Goal: Task Accomplishment & Management: Manage account settings

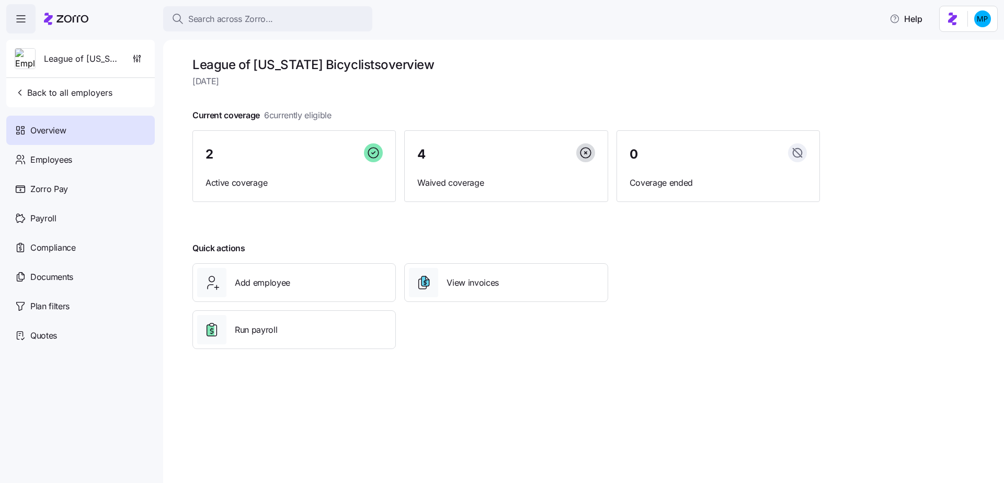
click at [250, 205] on div at bounding box center [506, 212] width 628 height 17
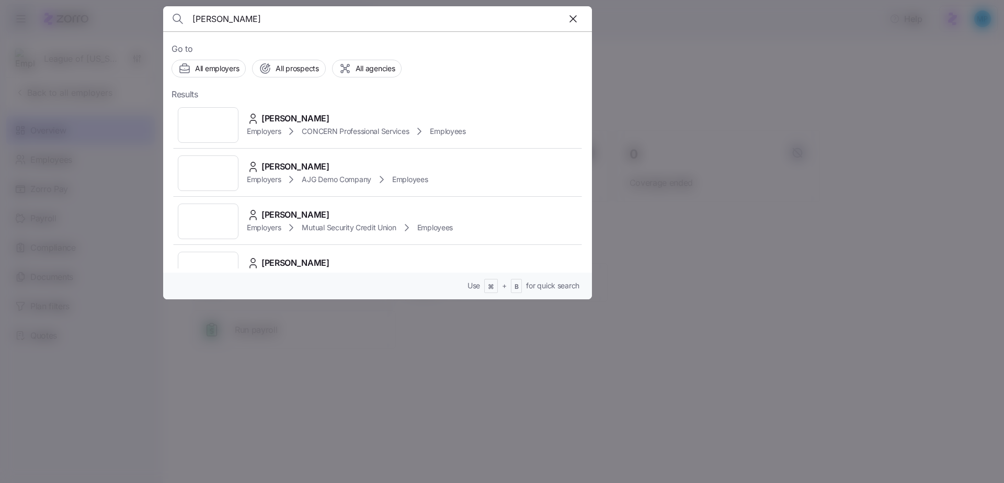
type input "elizabeth quinn"
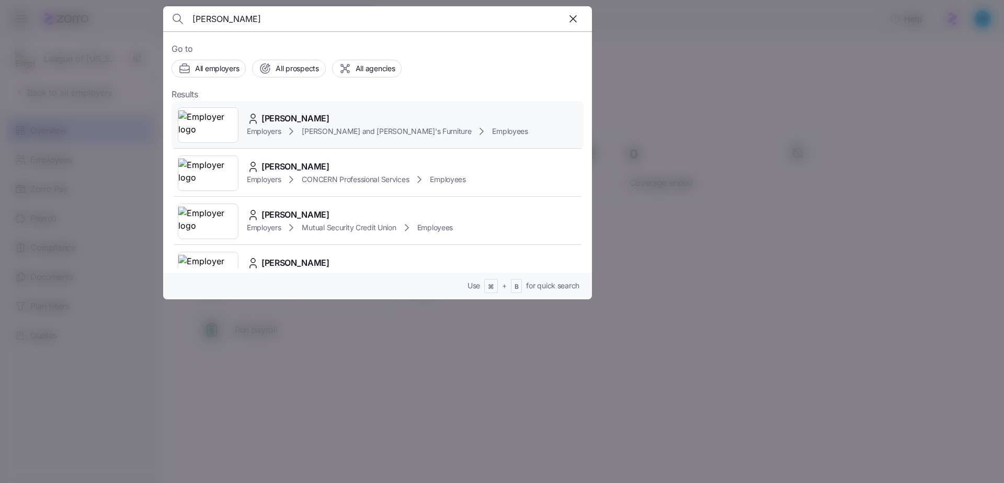
click at [356, 131] on span "[PERSON_NAME] and [PERSON_NAME]'s Furniture" at bounding box center [386, 131] width 169 height 10
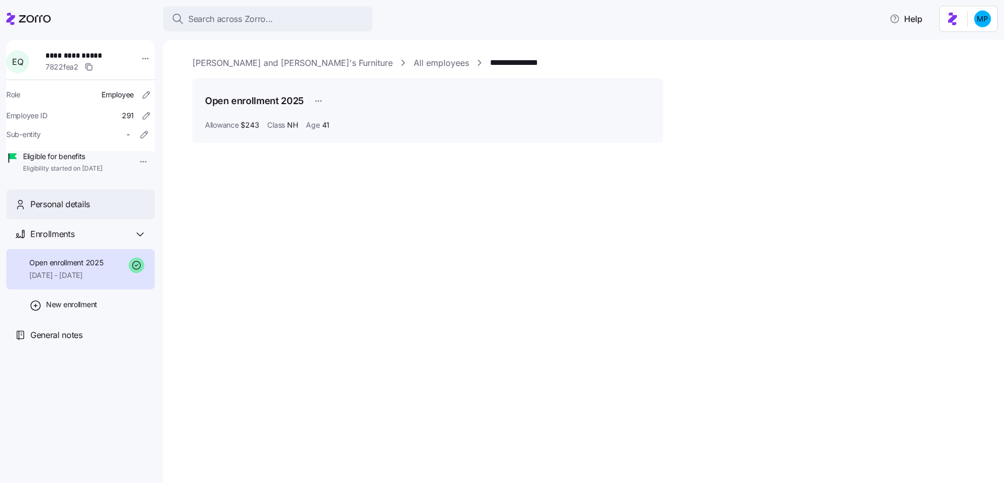
click at [84, 219] on div "Personal details" at bounding box center [80, 204] width 149 height 30
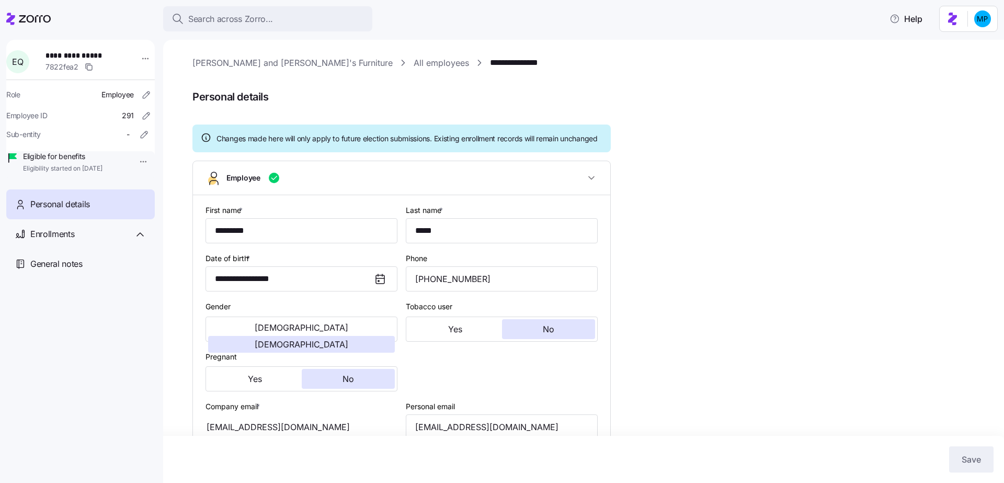
type input "NH"
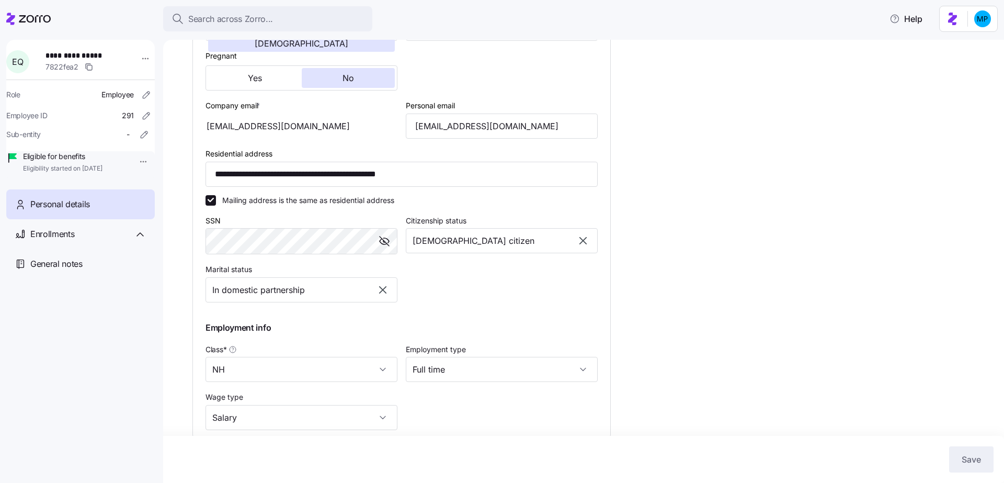
scroll to position [290, 0]
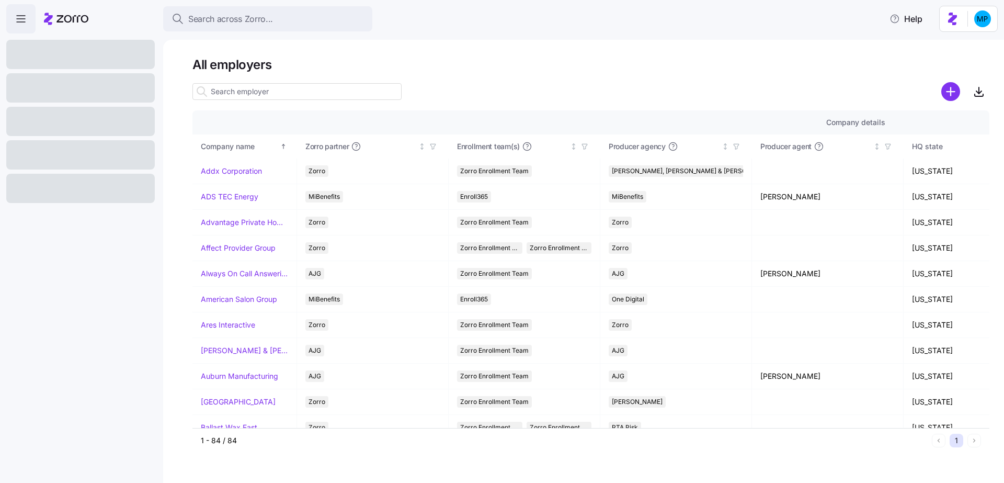
click at [395, 53] on div "All employers Company details Benefit status Company name Zorro partner Enrollm…" at bounding box center [583, 261] width 841 height 443
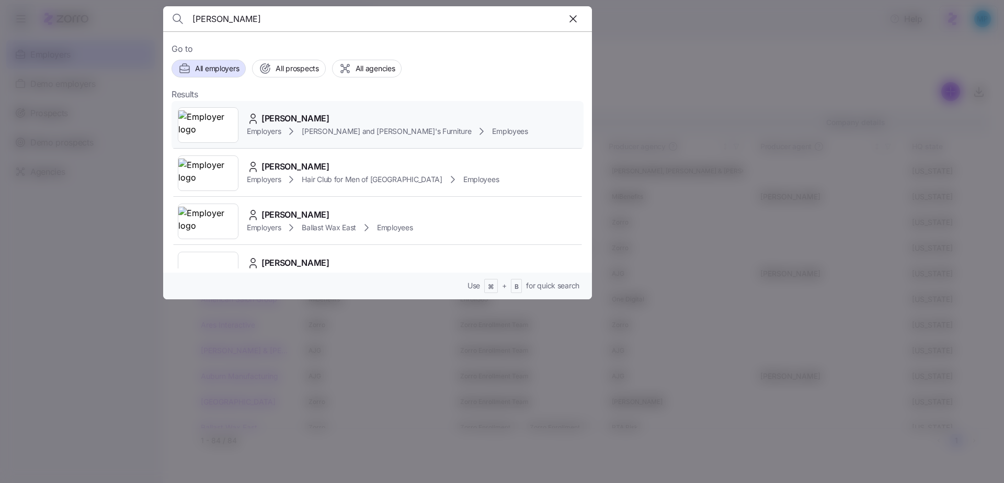
type input "damari"
click at [369, 126] on span "[PERSON_NAME] and [PERSON_NAME]'s Furniture" at bounding box center [386, 131] width 169 height 10
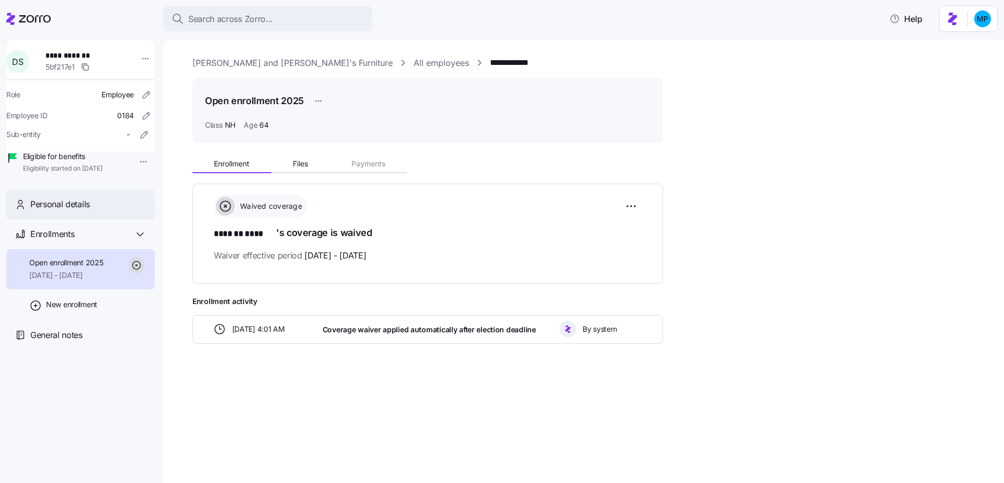
click at [112, 211] on div "Personal details" at bounding box center [88, 204] width 116 height 13
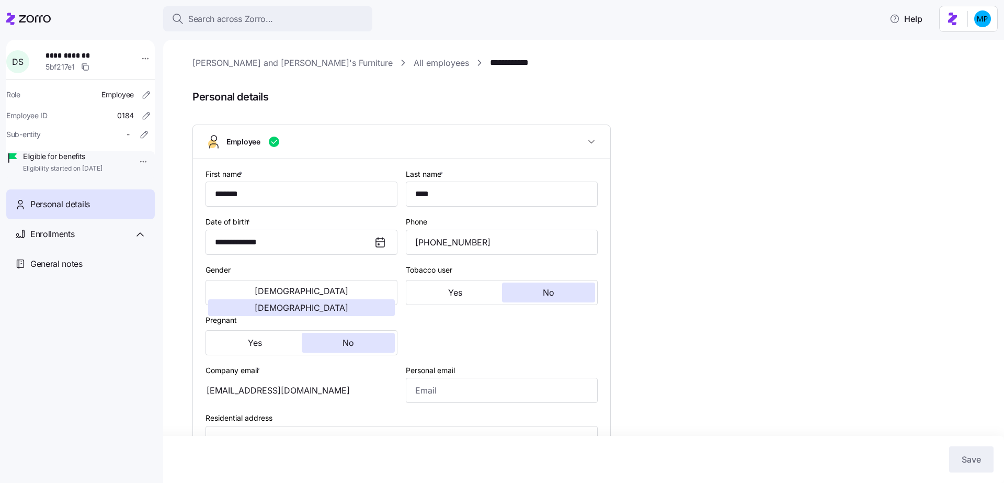
type input "NH"
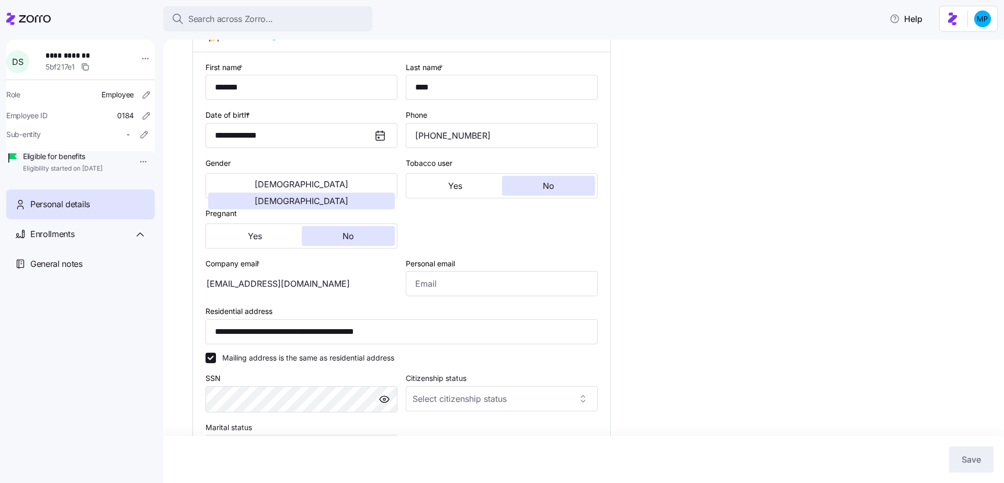
scroll to position [189, 0]
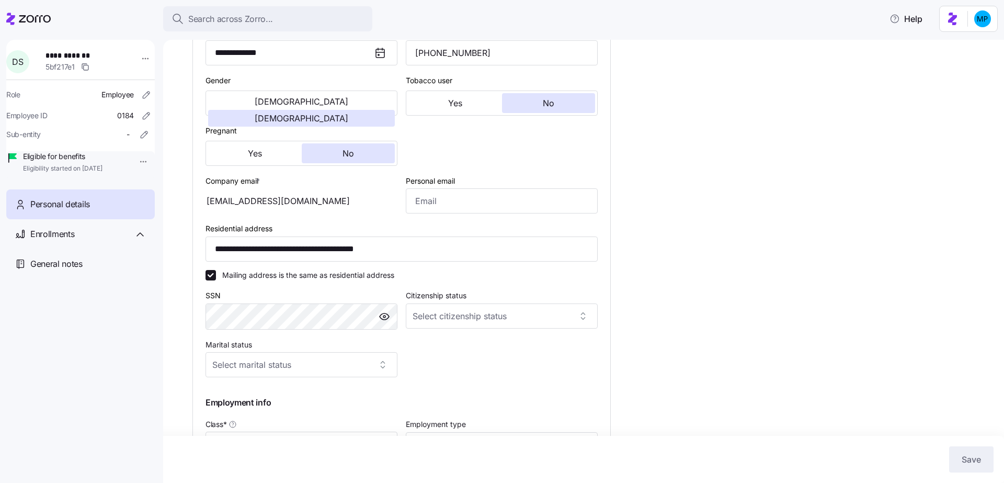
click at [282, 199] on div "lizquinn83@gmail.com" at bounding box center [302, 200] width 192 height 25
click at [252, 205] on div "lizquinn83@gmail.com" at bounding box center [302, 200] width 192 height 25
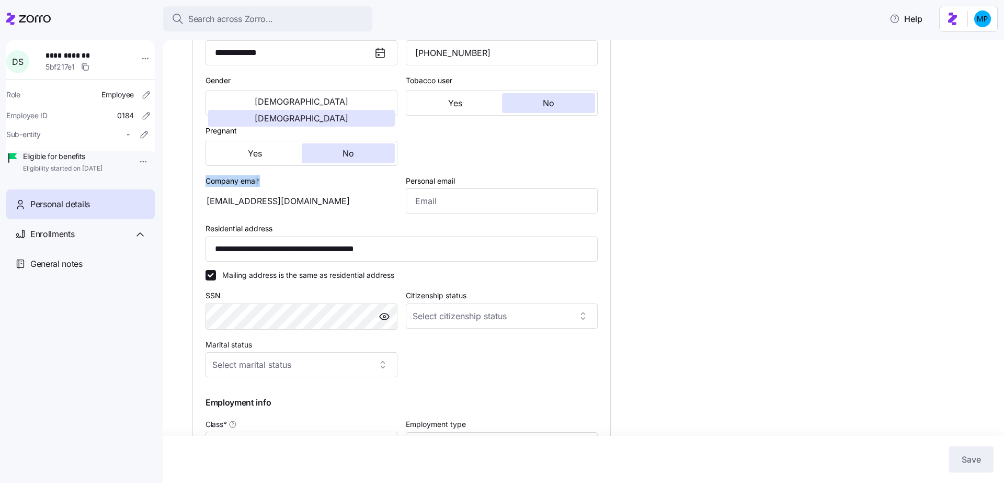
click at [252, 205] on div "lizquinn83@gmail.com" at bounding box center [302, 200] width 192 height 25
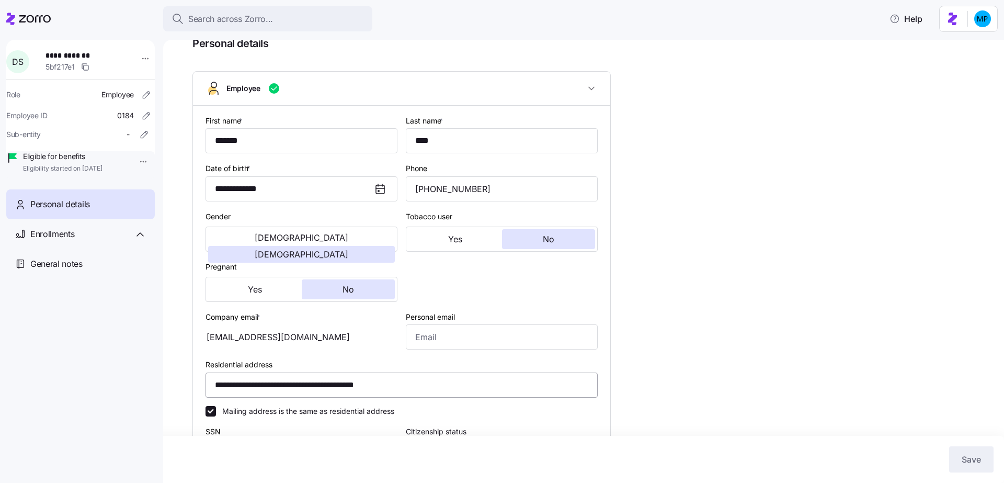
scroll to position [50, 0]
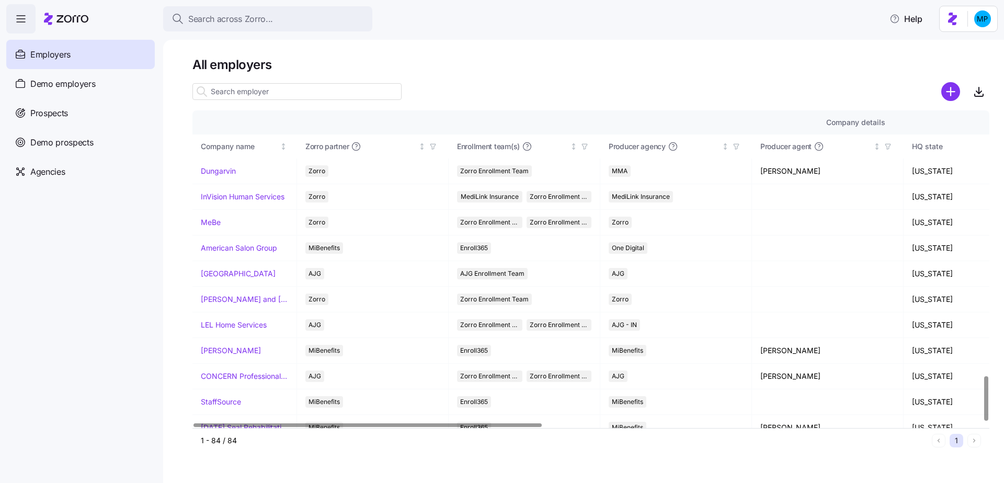
scroll to position [1868, 0]
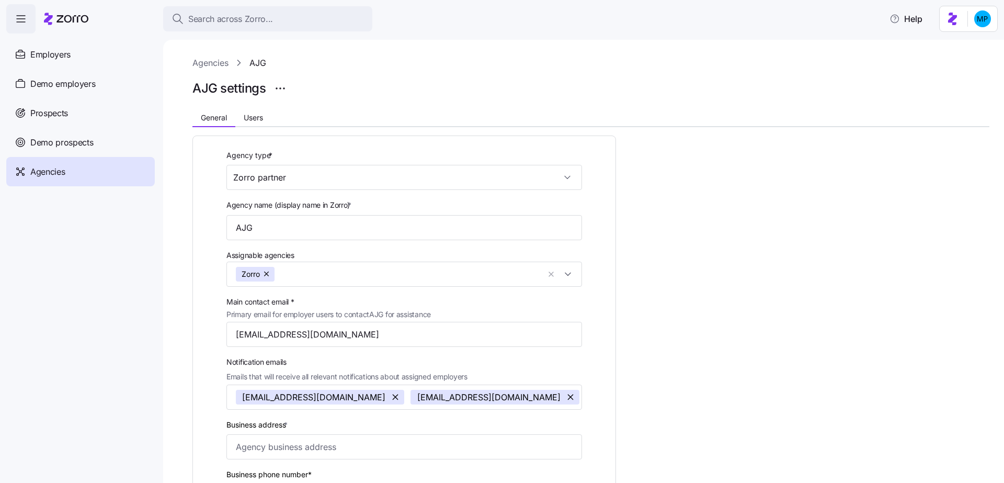
scroll to position [301, 0]
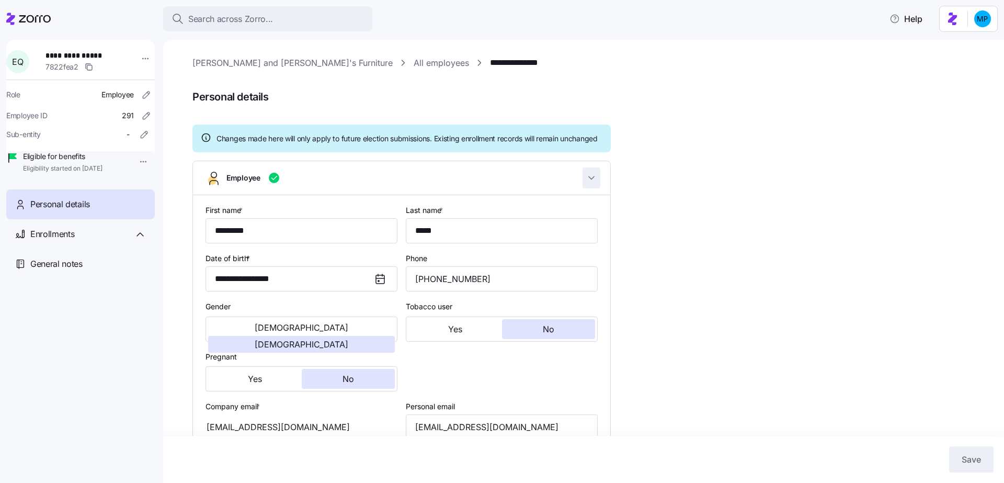
click at [587, 183] on icon "button" at bounding box center [591, 178] width 10 height 10
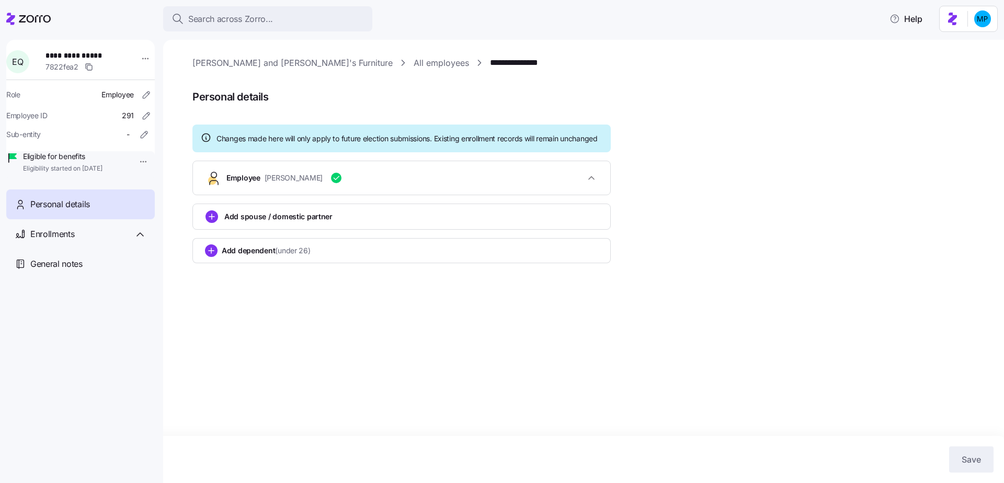
click at [414, 63] on link "All employees" at bounding box center [441, 62] width 55 height 13
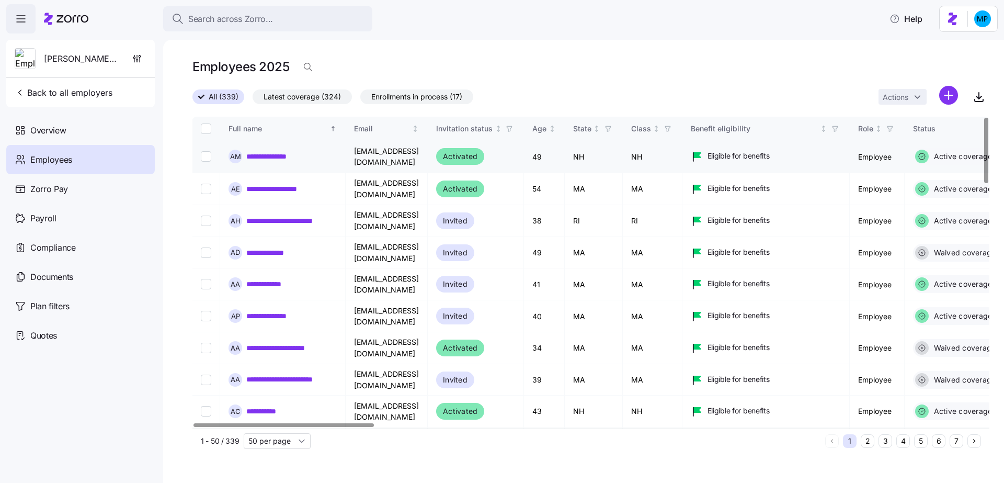
click at [286, 157] on link "**********" at bounding box center [276, 156] width 61 height 10
click at [204, 130] on input "Select all records" at bounding box center [206, 128] width 10 height 10
checkbox input "true"
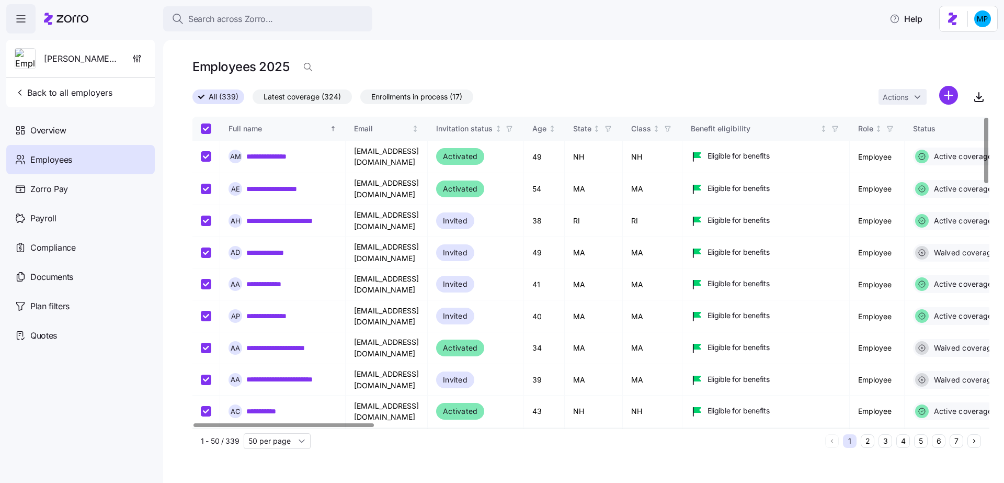
checkbox input "true"
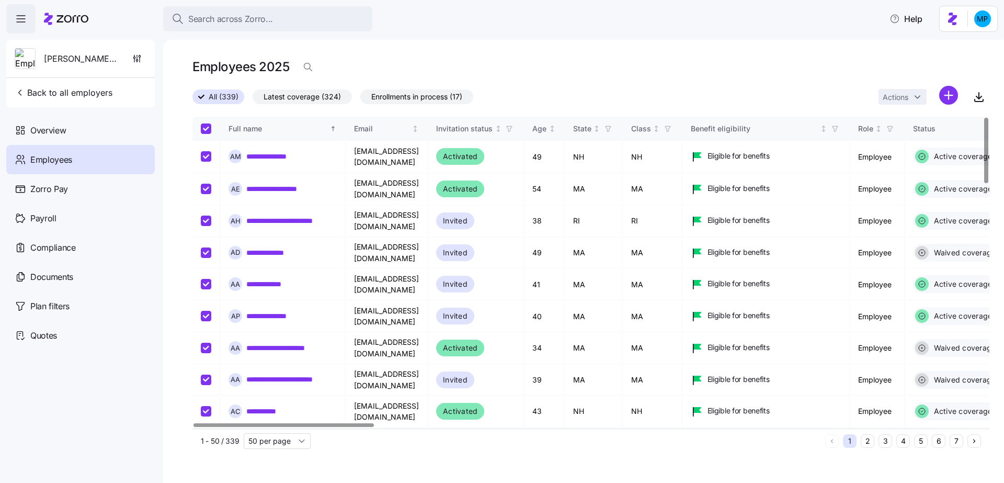
checkbox input "true"
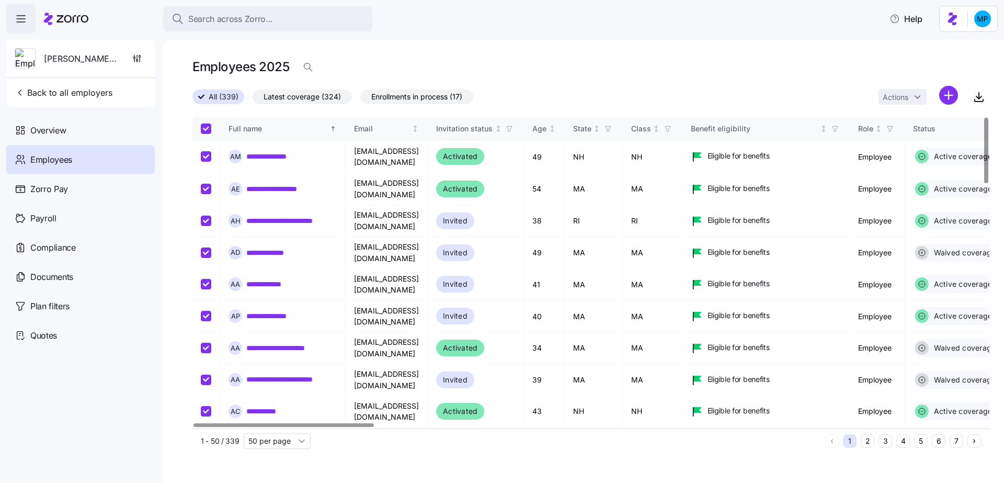
checkbox input "true"
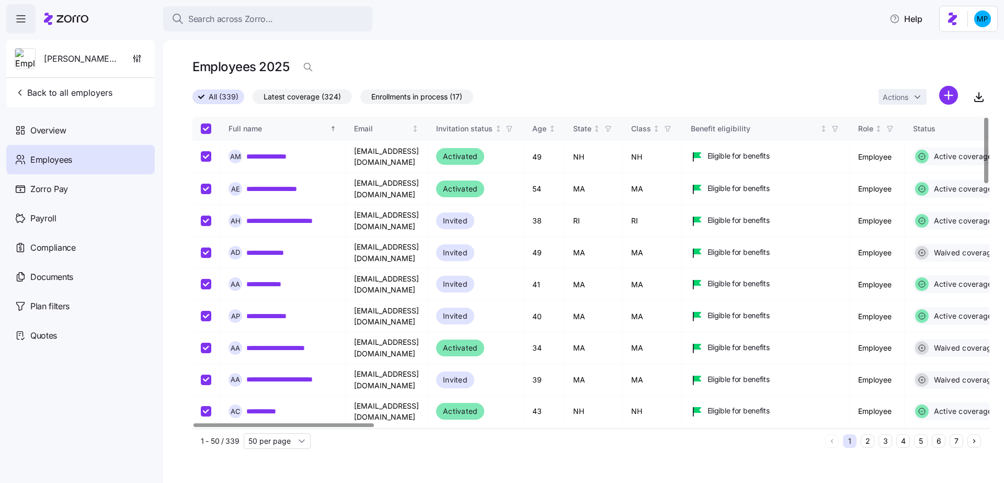
checkbox input "true"
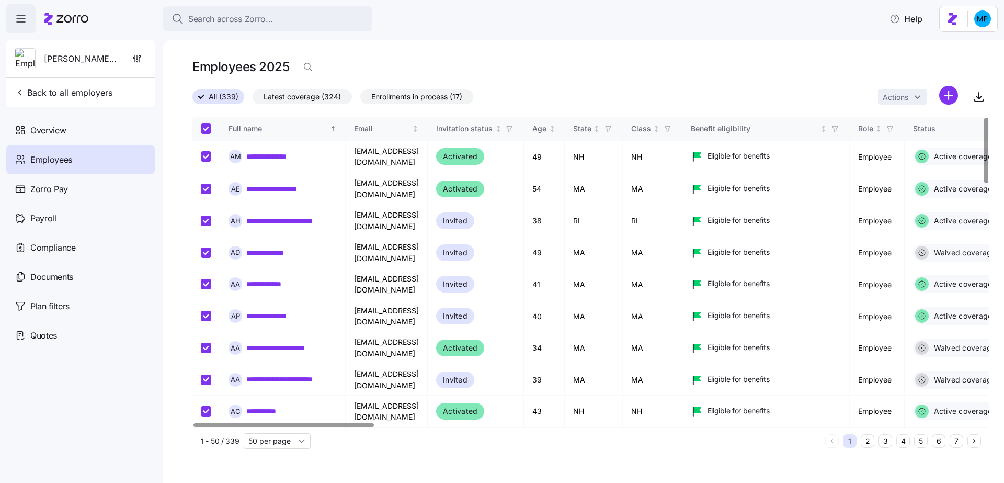
checkbox input "true"
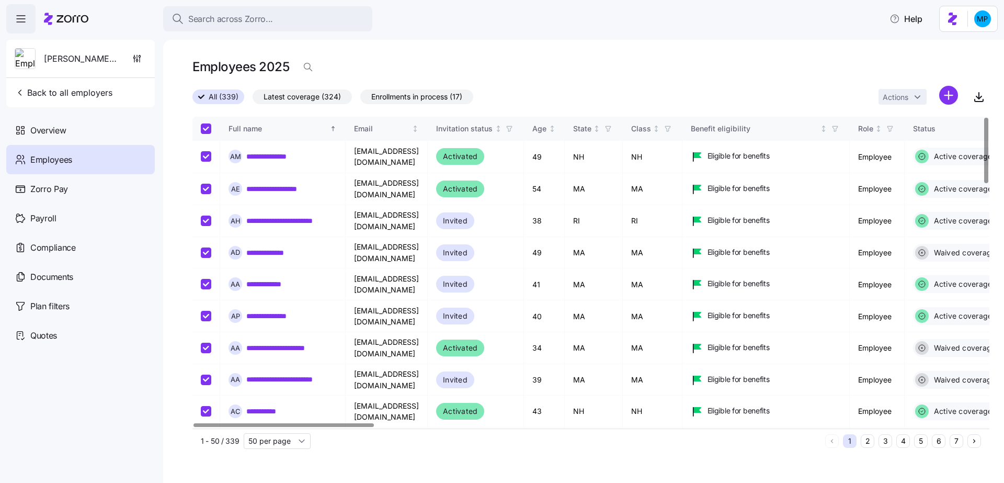
checkbox input "true"
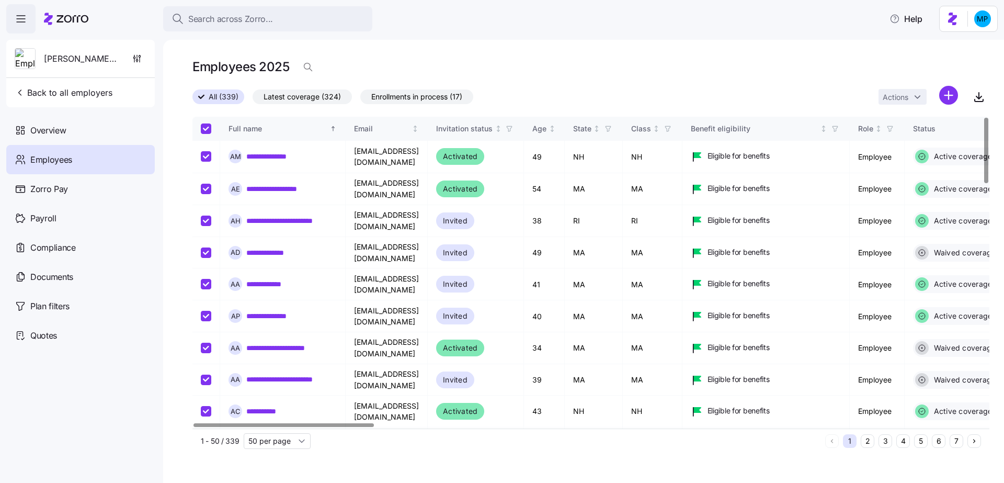
checkbox input "true"
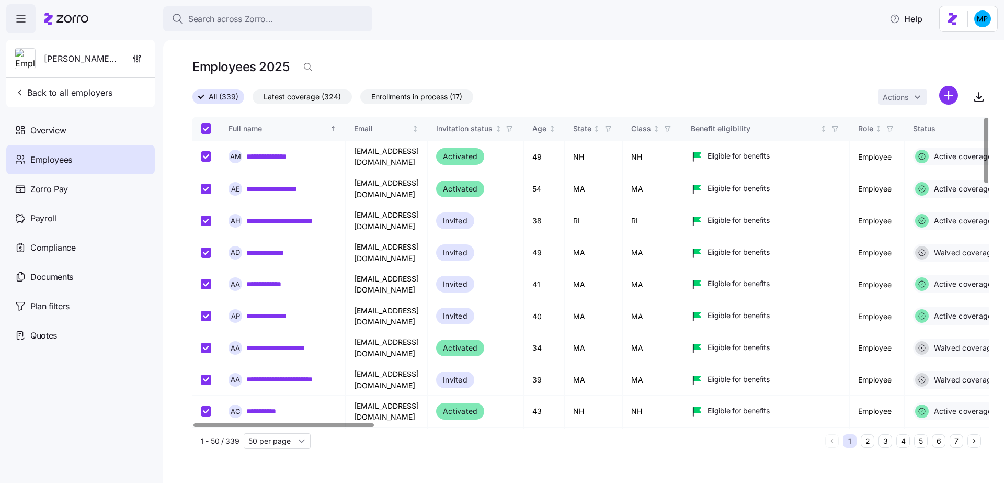
checkbox input "true"
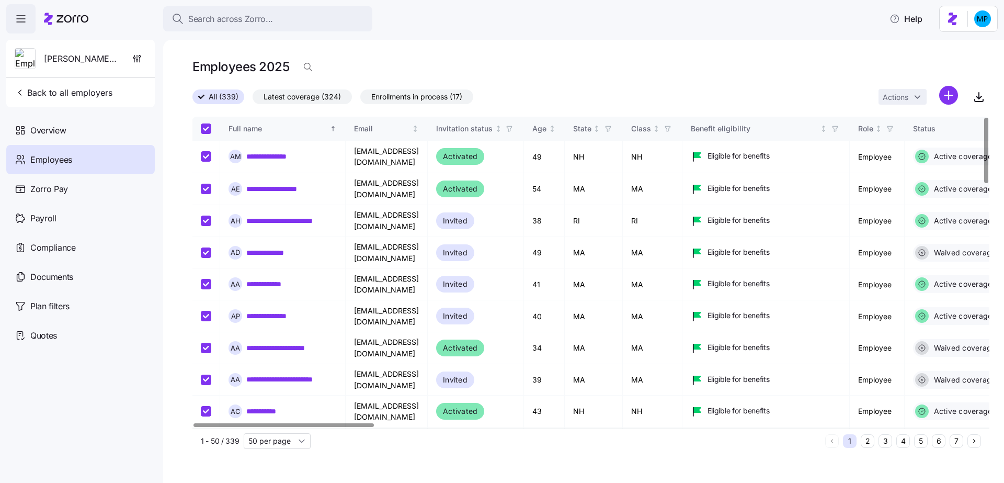
checkbox input "true"
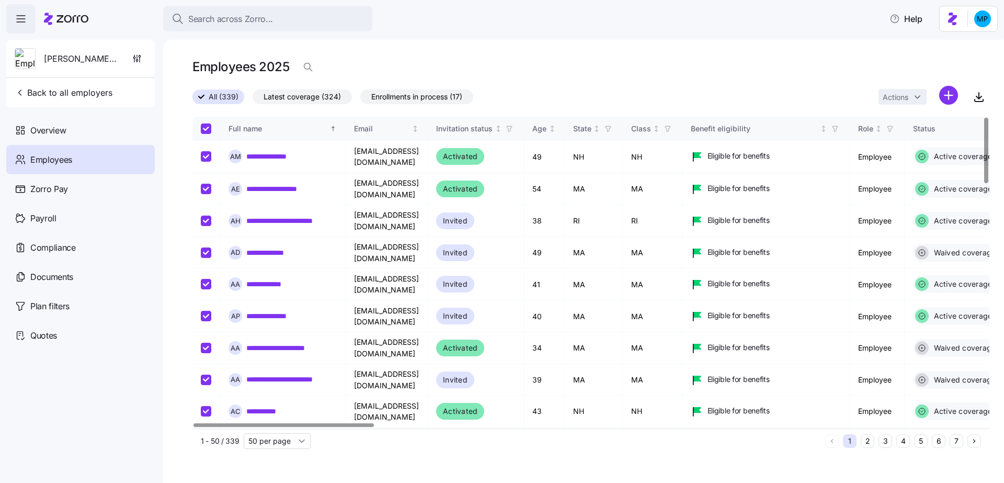
checkbox input "true"
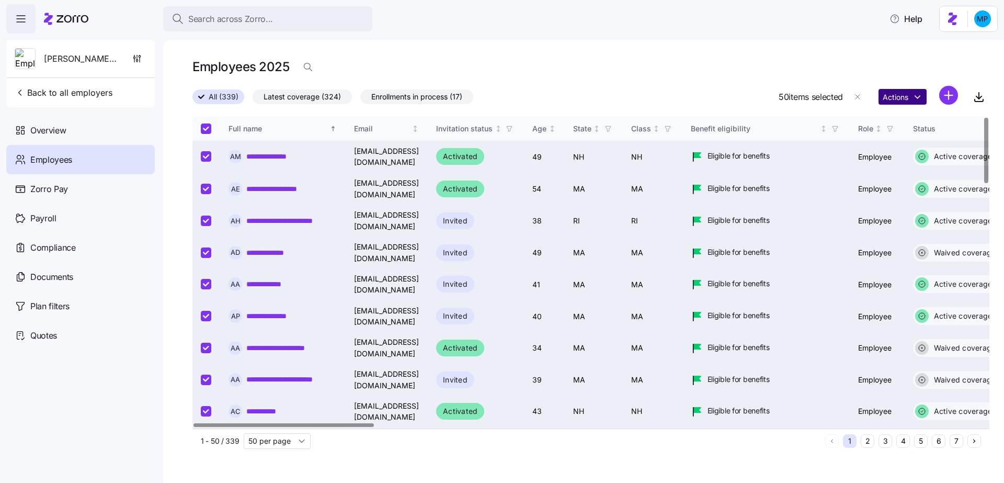
click at [904, 89] on html "**********" at bounding box center [502, 238] width 1004 height 476
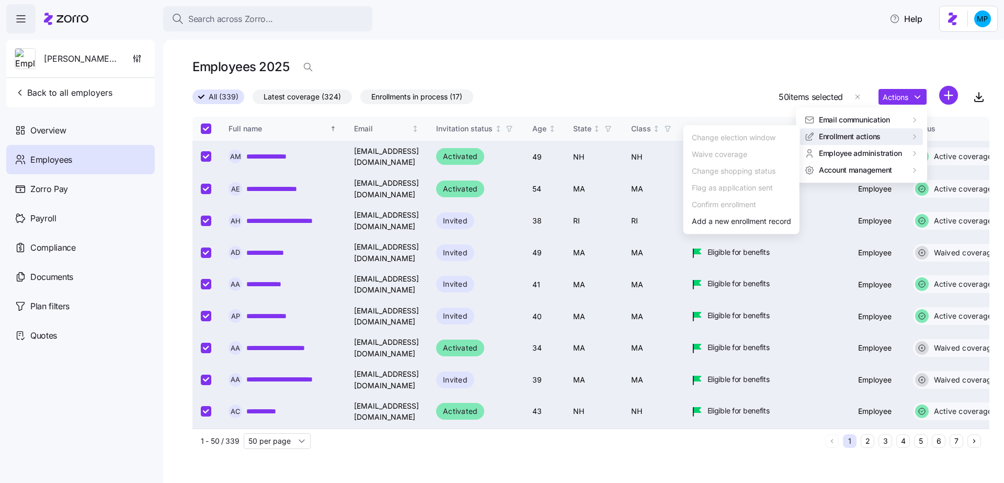
click at [753, 42] on html "**********" at bounding box center [502, 238] width 1004 height 476
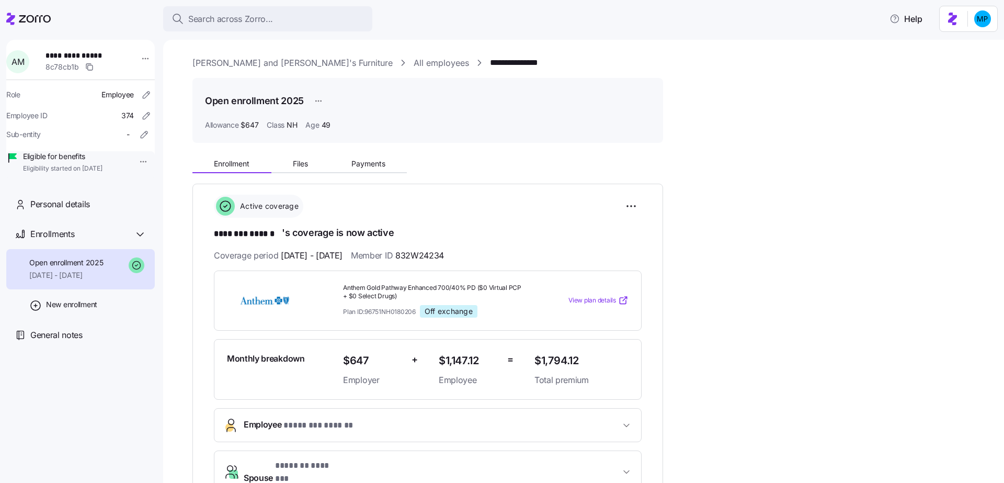
click at [362, 172] on div "Enrollment Files Payments" at bounding box center [299, 165] width 214 height 16
click at [305, 163] on span "Files" at bounding box center [300, 163] width 15 height 7
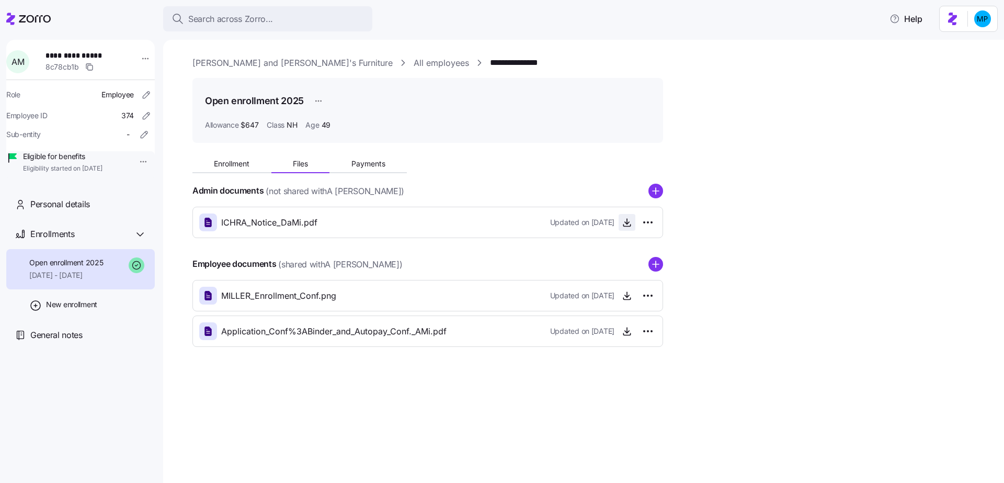
click at [620, 224] on span "button" at bounding box center [627, 222] width 16 height 16
click at [622, 225] on icon "button" at bounding box center [627, 222] width 10 height 10
click at [423, 54] on div "**********" at bounding box center [583, 261] width 841 height 443
click at [490, 58] on link "**********" at bounding box center [525, 62] width 70 height 13
